Goal: Task Accomplishment & Management: Use online tool/utility

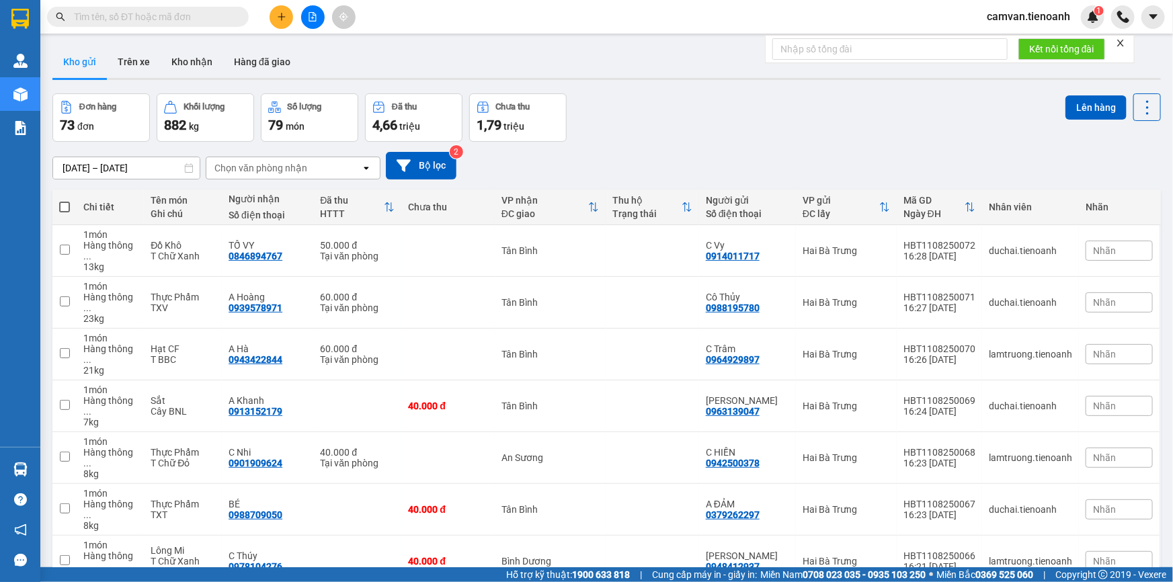
click at [145, 11] on input "text" at bounding box center [153, 16] width 159 height 15
paste input "0917529672"
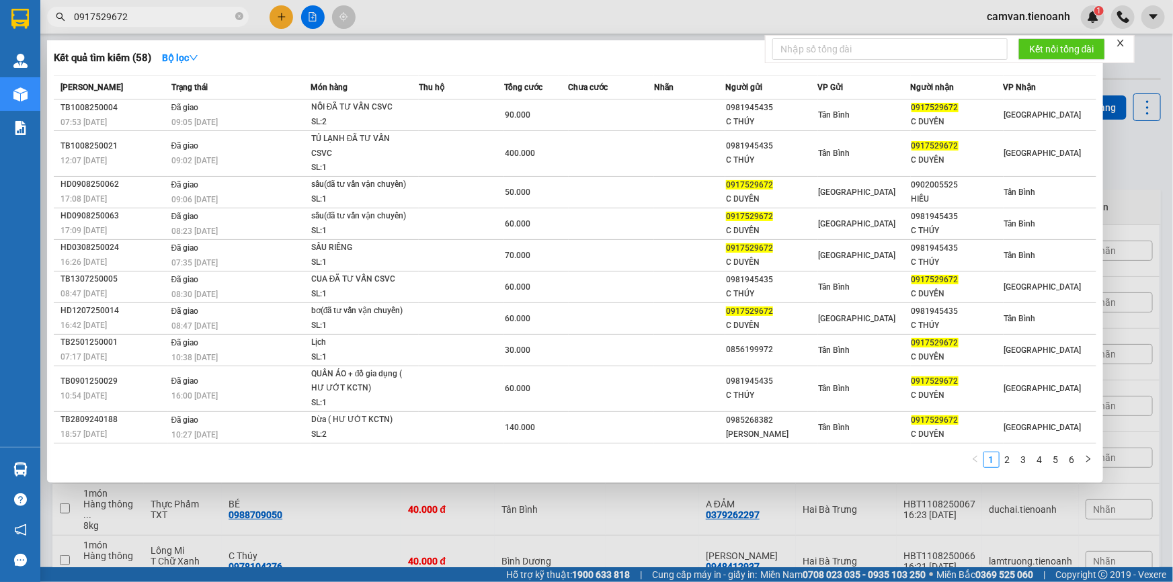
type input "0917529672"
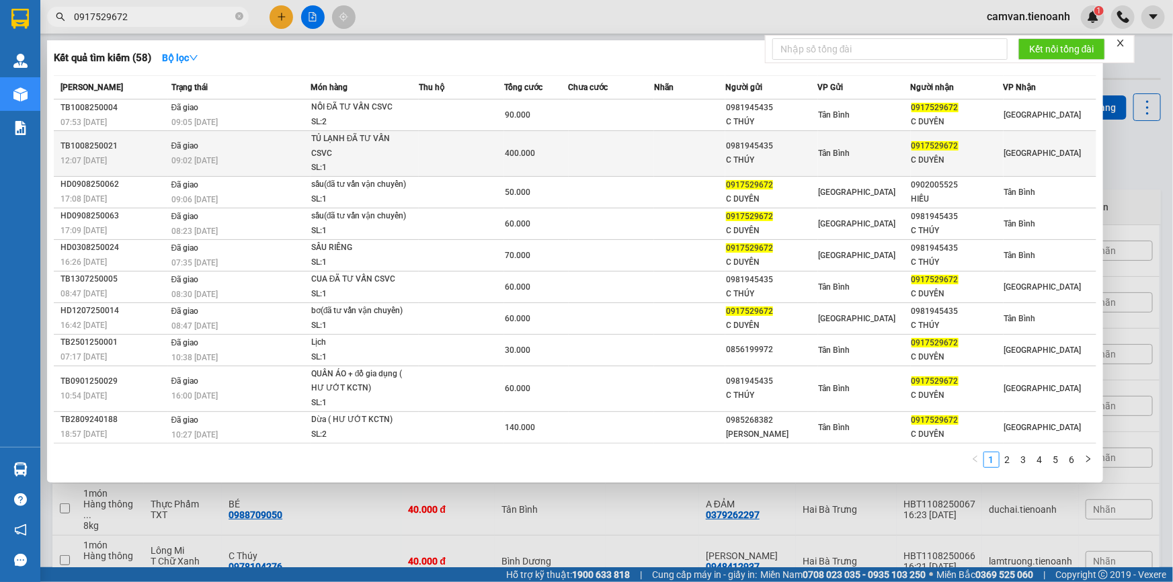
click at [240, 153] on div "09:02 [DATE]" at bounding box center [240, 160] width 138 height 15
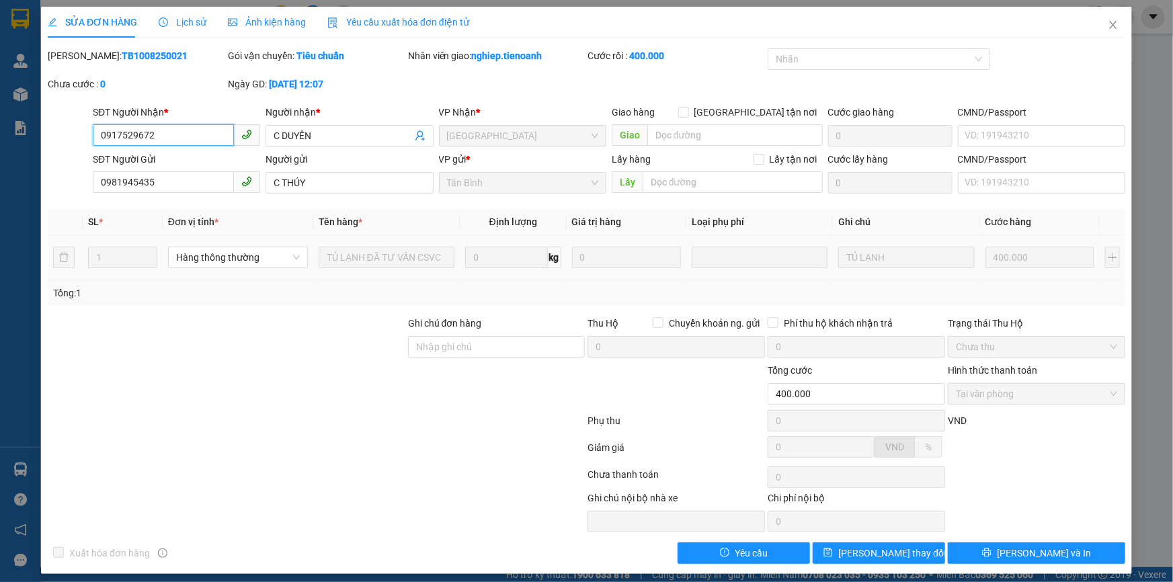
type input "0917529672"
type input "C DUYÊN"
type input "0981945435"
type input "C THÚY"
type input "400.000"
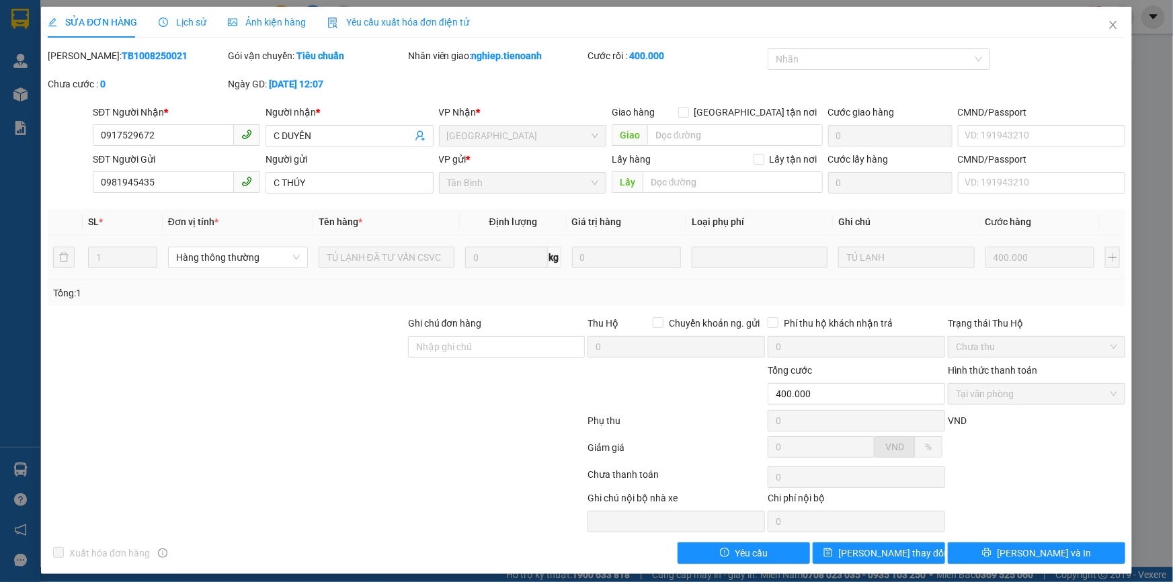
click at [183, 20] on span "Lịch sử" at bounding box center [183, 22] width 48 height 11
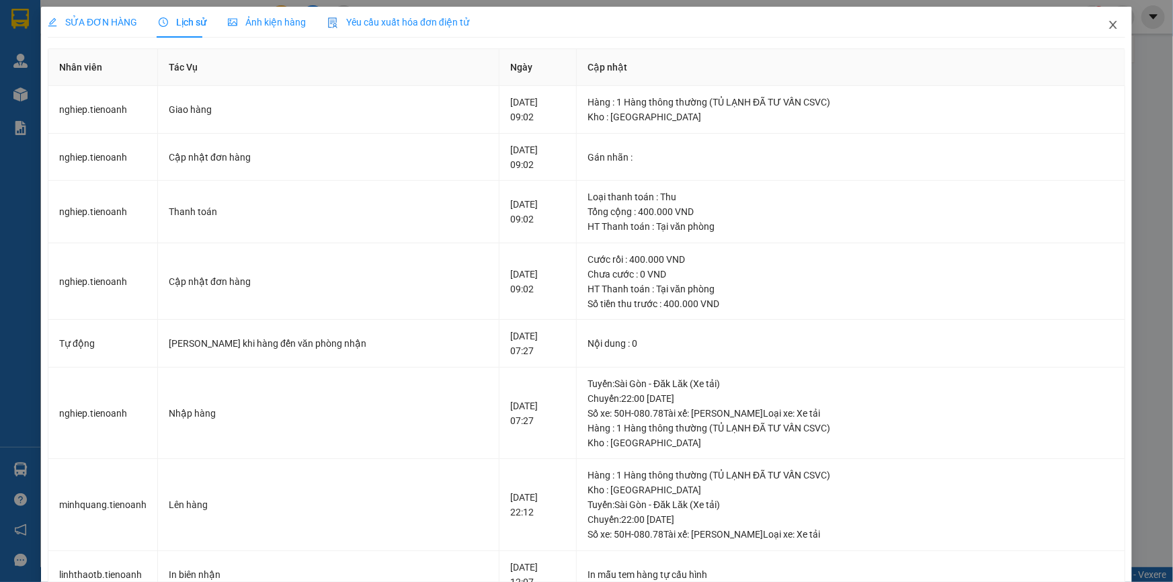
click at [1109, 27] on icon "close" at bounding box center [1112, 25] width 7 height 8
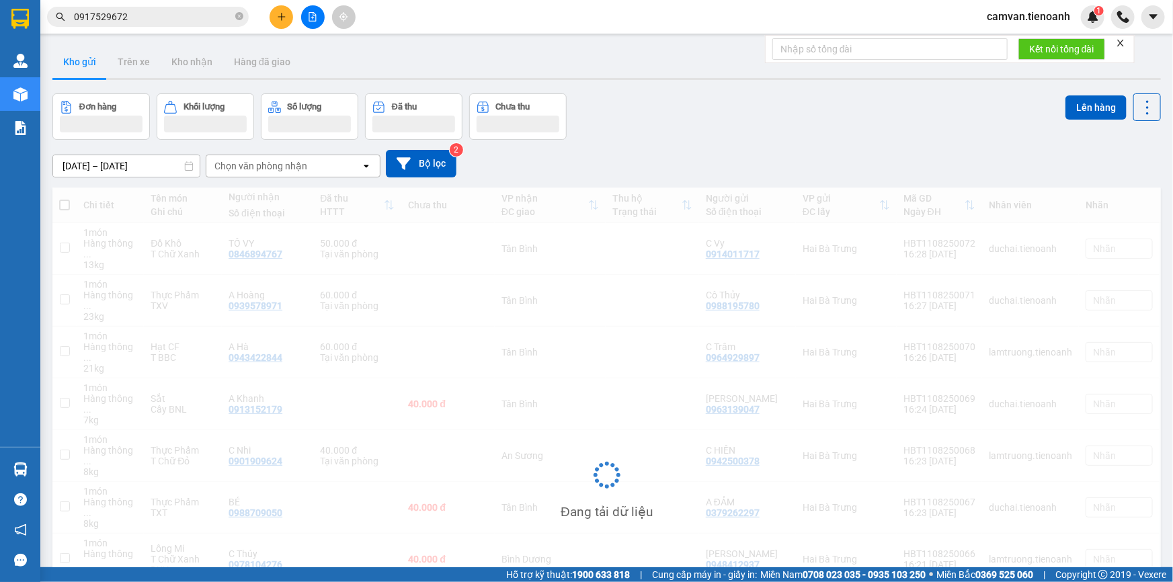
click at [167, 21] on input "0917529672" at bounding box center [153, 16] width 159 height 15
